Goal: Register for event/course

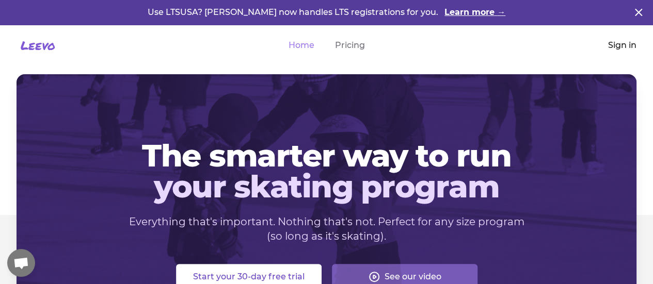
click at [612, 46] on link "Sign in" at bounding box center [622, 45] width 28 height 12
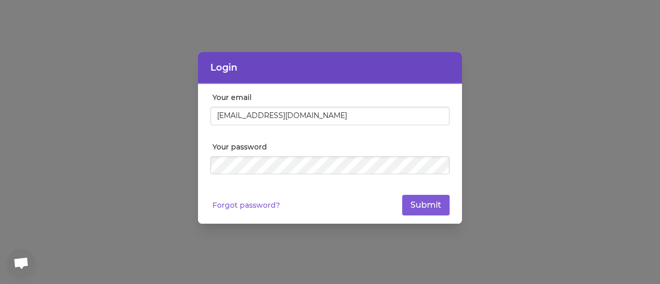
type input "[EMAIL_ADDRESS][DOMAIN_NAME]"
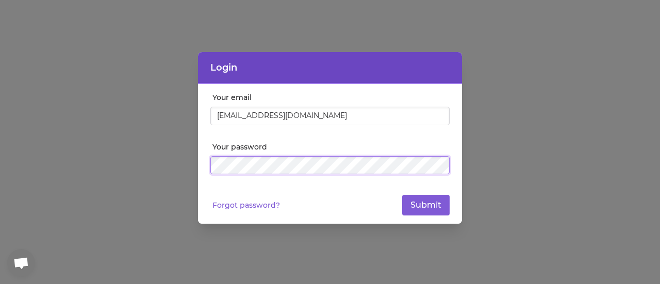
click at [402, 195] on button "Submit" at bounding box center [425, 205] width 47 height 21
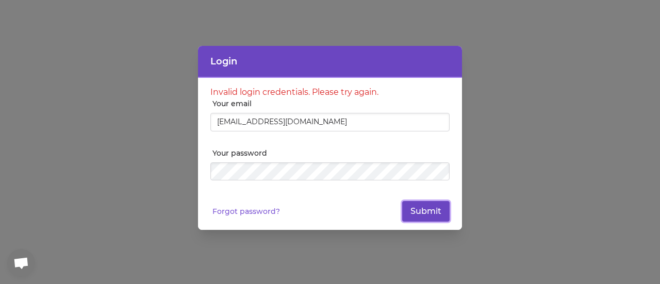
click at [437, 212] on button "Submit" at bounding box center [425, 211] width 47 height 21
click at [249, 211] on link "Forgot password?" at bounding box center [247, 211] width 68 height 10
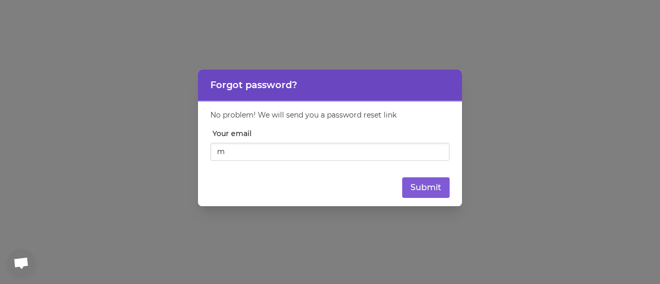
type input "[EMAIL_ADDRESS][DOMAIN_NAME]"
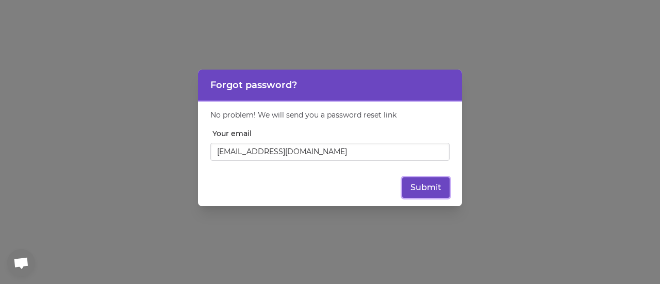
click at [433, 188] on button "Submit" at bounding box center [425, 187] width 47 height 21
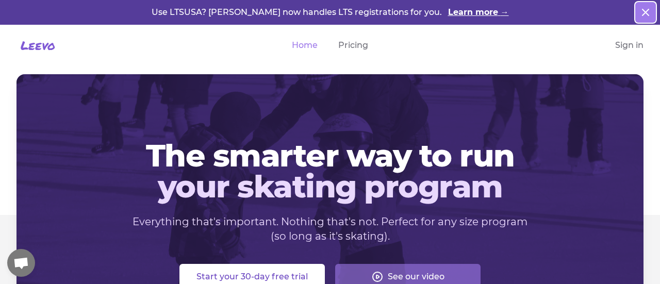
click at [642, 13] on icon "button" at bounding box center [646, 12] width 12 height 12
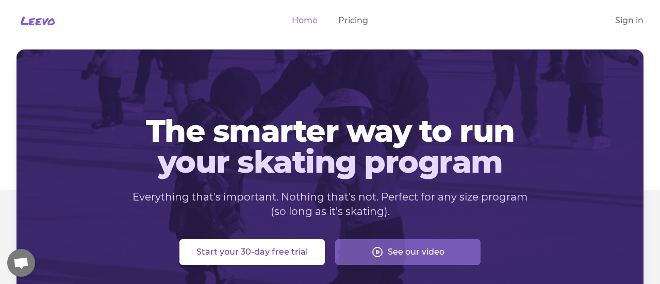
click at [658, 104] on div "The smarter way to run your skating program Everything that's important. Nothin…" at bounding box center [330, 191] width 660 height 282
click at [307, 15] on link "Home" at bounding box center [305, 20] width 26 height 12
click at [617, 22] on link "Sign in" at bounding box center [629, 20] width 28 height 12
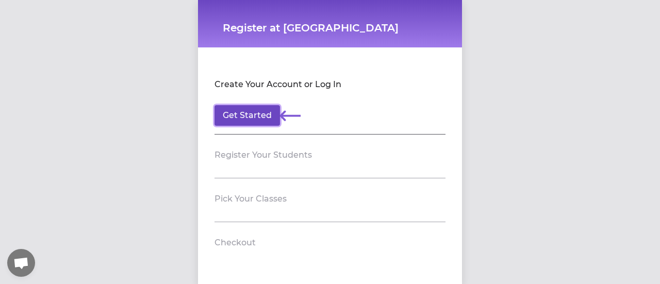
click at [259, 118] on button "Get Started" at bounding box center [248, 115] width 66 height 21
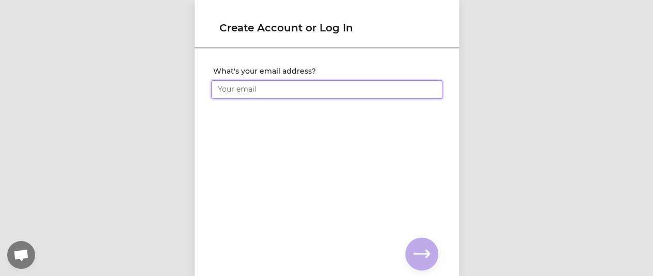
click at [231, 87] on input "What's your email address?" at bounding box center [326, 89] width 231 height 19
type input "[EMAIL_ADDRESS][DOMAIN_NAME]"
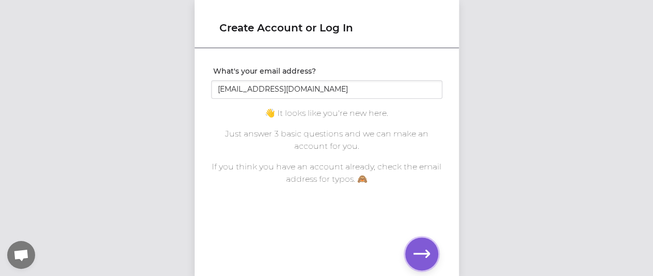
click at [417, 258] on icon "button" at bounding box center [421, 254] width 17 height 17
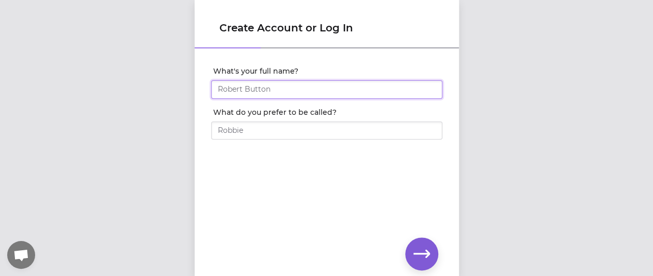
click at [260, 91] on input "What's your full name?" at bounding box center [326, 89] width 231 height 19
type input "[PERSON_NAME]"
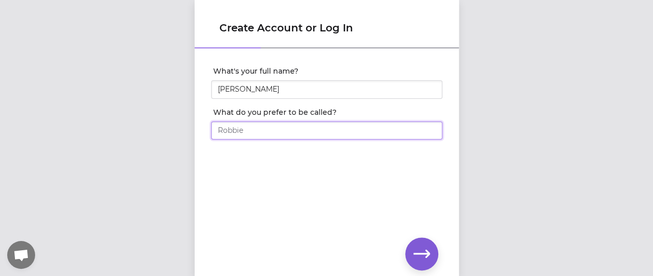
click at [256, 135] on input "What do you prefer to be called?" at bounding box center [326, 131] width 231 height 19
type input "[PERSON_NAME]"
click at [419, 255] on icon "button" at bounding box center [421, 254] width 17 height 17
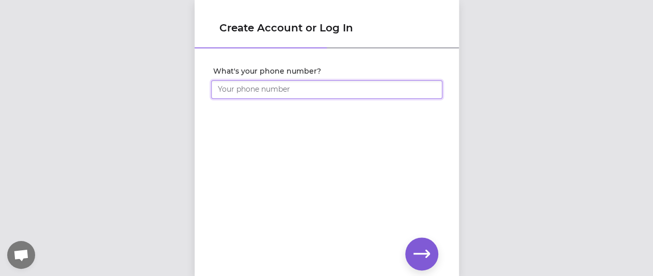
click at [221, 82] on input "What's your phone number?" at bounding box center [326, 89] width 231 height 19
type input "[PHONE_NUMBER]"
click input "submit" at bounding box center [0, 0] width 0 height 0
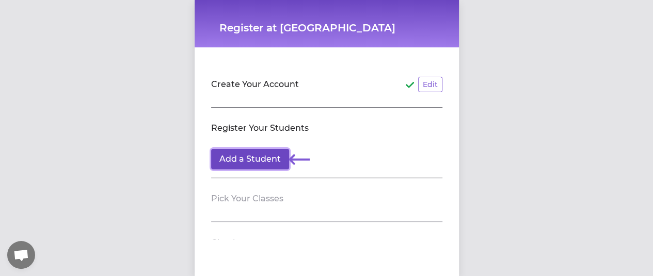
click at [250, 159] on button "Add a Student" at bounding box center [250, 159] width 78 height 21
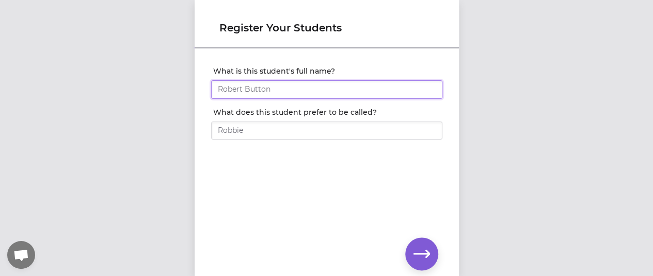
click at [244, 95] on input "What is this student's full name?" at bounding box center [326, 89] width 231 height 19
type input "[PERSON_NAME]"
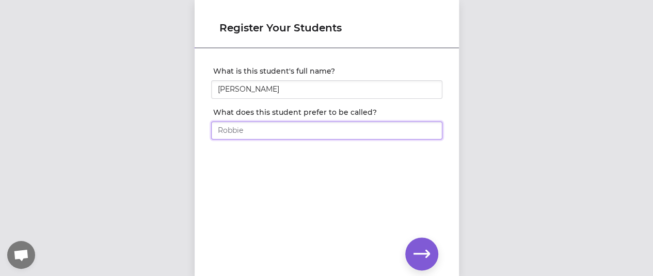
click at [226, 128] on input "What does this student prefer to be called?" at bounding box center [326, 131] width 231 height 19
type input "Rose"
click at [423, 254] on icon "button" at bounding box center [421, 254] width 17 height 8
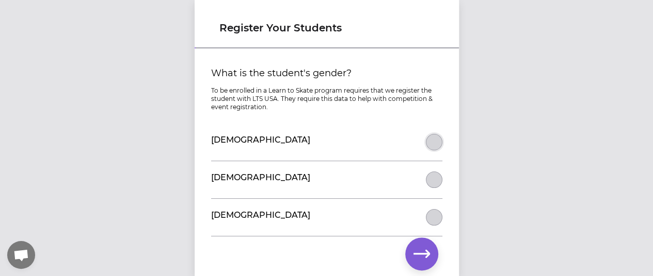
click at [429, 142] on button "What is the student's gender?" at bounding box center [434, 142] width 17 height 17
click at [423, 255] on icon "button" at bounding box center [421, 254] width 17 height 17
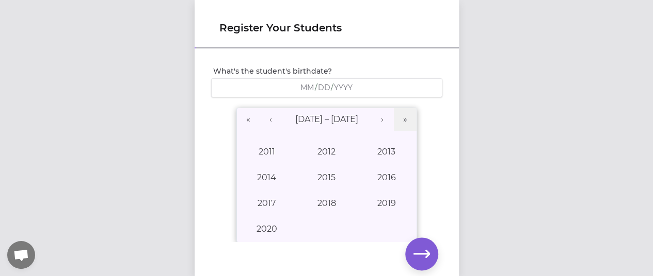
click at [315, 86] on span "/" at bounding box center [316, 88] width 3 height 10
click at [263, 152] on button "2011" at bounding box center [267, 152] width 60 height 26
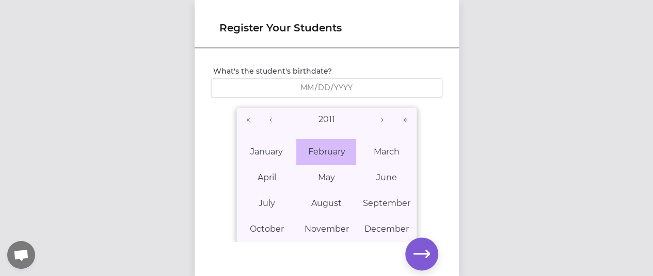
click at [314, 153] on abbr "February" at bounding box center [325, 152] width 37 height 10
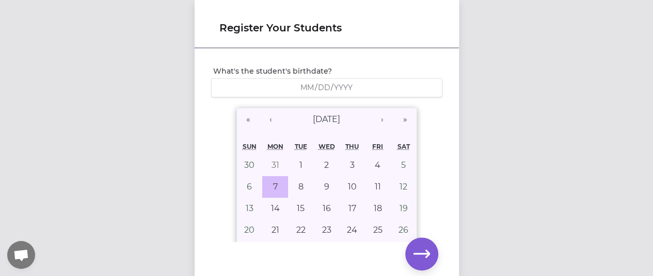
click at [273, 189] on abbr "7" at bounding box center [275, 187] width 5 height 10
type input "2011-02-07"
type input "2"
type input "7"
type input "2011"
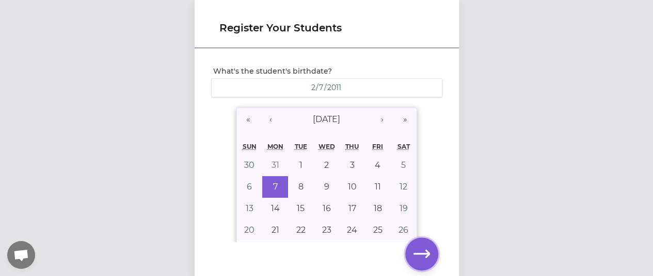
click at [417, 262] on icon "button" at bounding box center [421, 254] width 17 height 17
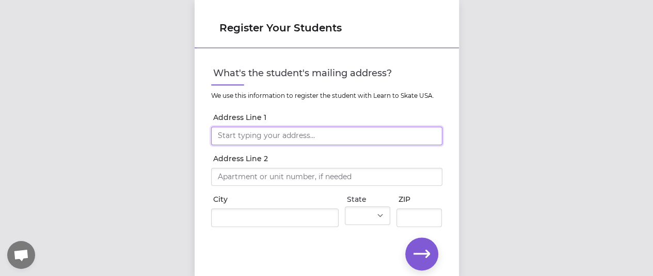
click at [249, 129] on input "Address Line 1" at bounding box center [326, 136] width 231 height 19
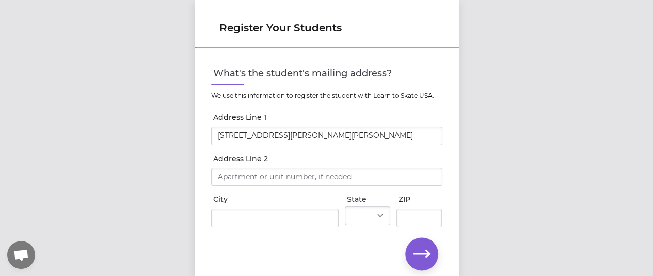
type input "408 Clifford Dr"
type input "Vestal"
select select "NY"
type input "13850"
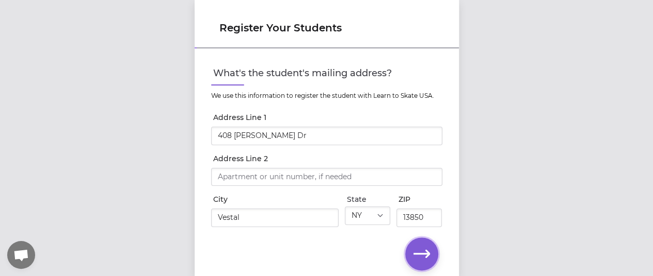
click at [409, 251] on button "button" at bounding box center [421, 254] width 33 height 33
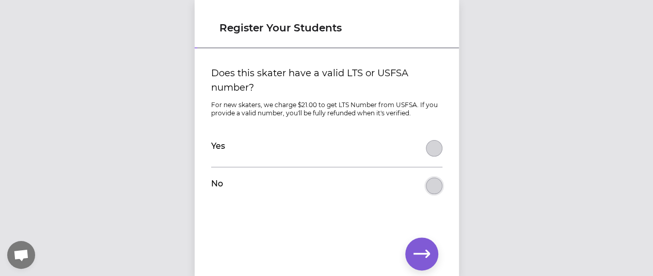
click at [428, 191] on button "Does this skater have a valid LTS or USFSA number?" at bounding box center [434, 186] width 17 height 17
click at [423, 250] on icon "button" at bounding box center [421, 254] width 17 height 17
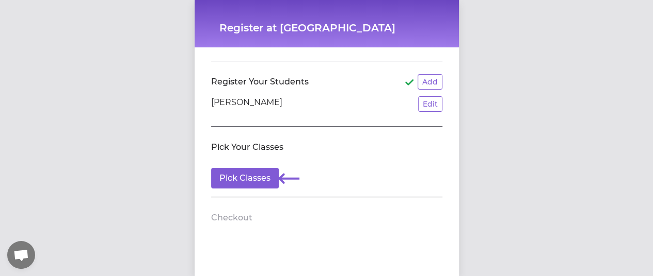
scroll to position [55, 0]
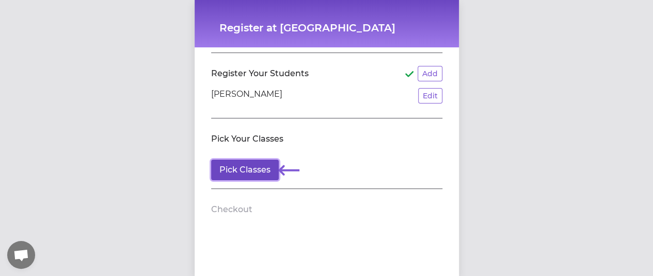
click at [242, 174] on button "Pick Classes" at bounding box center [245, 170] width 68 height 21
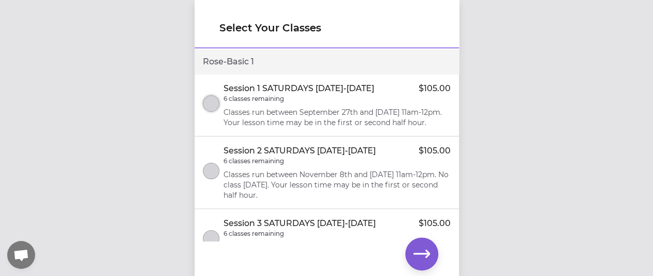
click at [210, 106] on button "select class" at bounding box center [211, 103] width 17 height 17
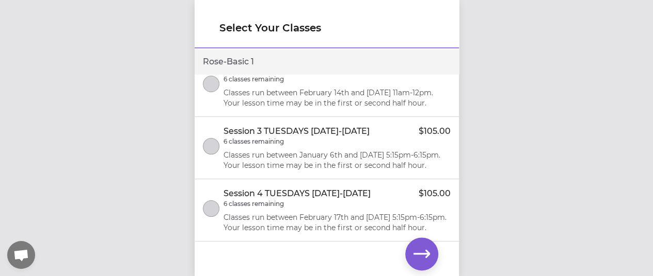
scroll to position [267, 0]
click at [427, 248] on icon "button" at bounding box center [421, 254] width 17 height 17
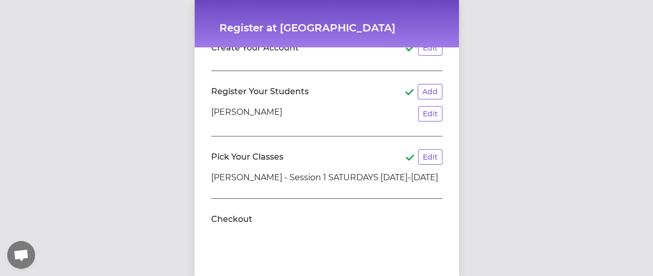
scroll to position [73, 0]
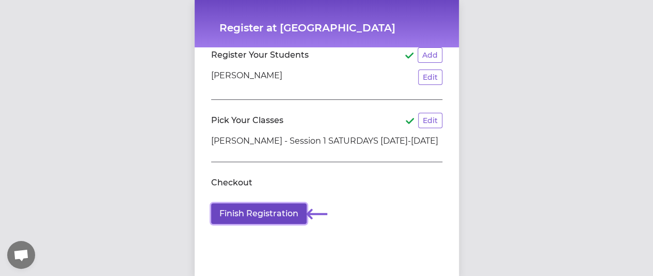
click at [268, 215] on button "Finish Registration" at bounding box center [258, 214] width 95 height 21
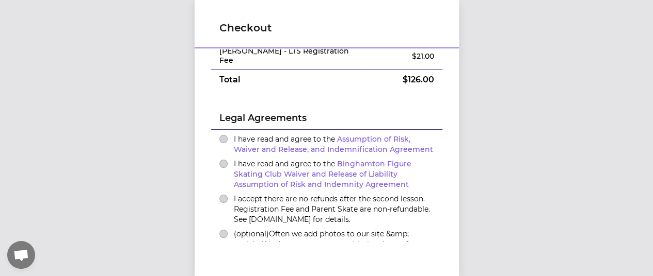
scroll to position [125, 0]
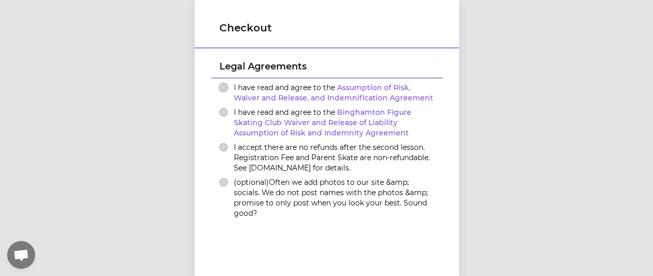
click at [219, 87] on button "I have read and agree to the Assumption of Risk, Waiver and Release, and Indemn…" at bounding box center [223, 88] width 8 height 8
click at [219, 113] on button "I have read and agree to the Binghamton Figure Skating Club Waiver and Release …" at bounding box center [223, 112] width 8 height 8
click at [219, 148] on button "I accept there are no refunds after the second lesson. Registration Fee and Par…" at bounding box center [223, 147] width 8 height 8
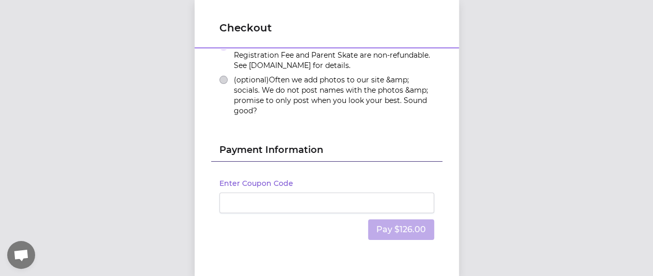
scroll to position [266, 0]
